Goal: Transaction & Acquisition: Purchase product/service

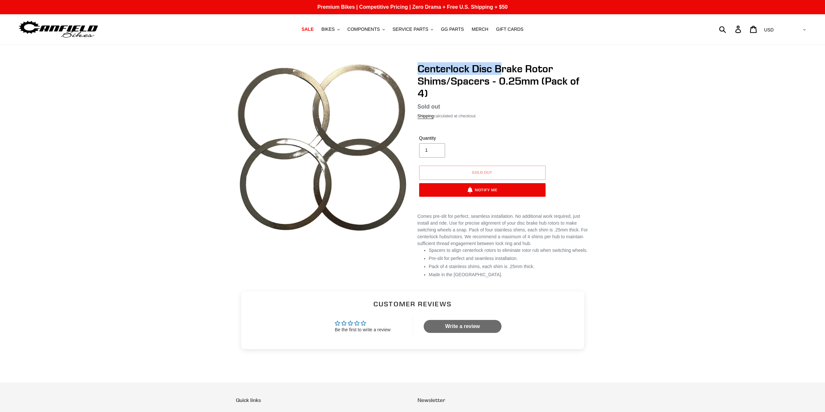
drag, startPoint x: 488, startPoint y: 72, endPoint x: 501, endPoint y: 67, distance: 13.4
click at [499, 68] on main "Centerlock Disc Brake Rotor Shims/Spacers - 0.25mm (Pack of 4) No reviews Regul…" at bounding box center [412, 205] width 825 height 320
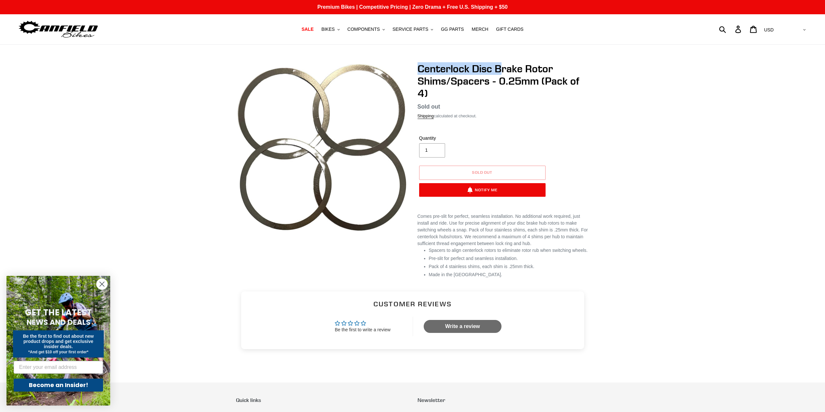
drag, startPoint x: 429, startPoint y: 72, endPoint x: 421, endPoint y: 70, distance: 7.6
click at [428, 72] on h1 "Centerlock Disc Brake Rotor Shims/Spacers - 0.25mm (Pack of 4)" at bounding box center [504, 81] width 172 height 37
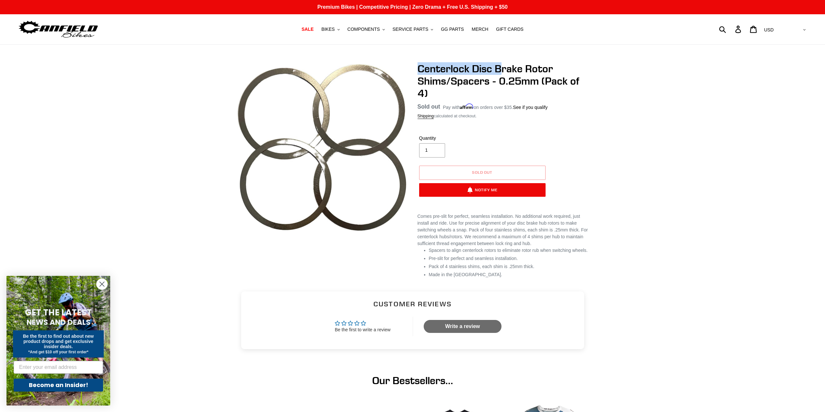
click at [412, 69] on div "Centerlock Disc Brake Rotor Shims/Spacers - 0.25mm (Pack of 4) No reviews Regul…" at bounding box center [499, 173] width 182 height 221
drag, startPoint x: 423, startPoint y: 68, endPoint x: 447, endPoint y: 85, distance: 29.7
click at [447, 85] on div "Centerlock Disc Brake Rotor Shims/Spacers - 0.25mm (Pack of 4) No reviews Regul…" at bounding box center [499, 173] width 182 height 221
copy h1 "Centerlock Disc Brake Rotor Shims"
